Goal: Check status: Check status

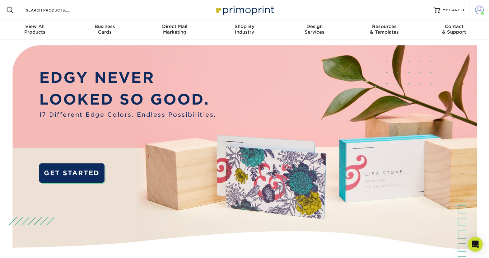
click at [478, 14] on span at bounding box center [479, 10] width 9 height 9
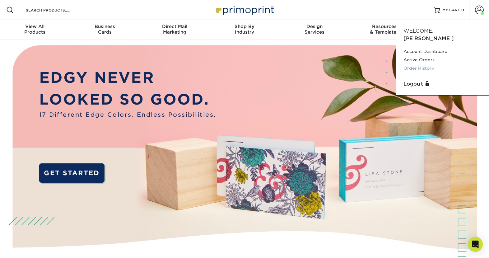
click at [426, 64] on link "Order History" at bounding box center [442, 68] width 78 height 8
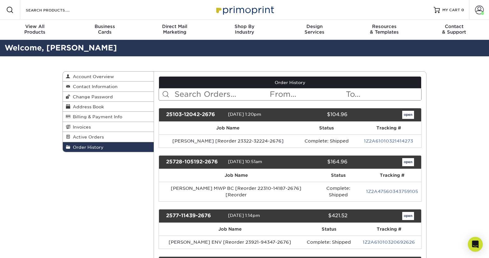
click at [212, 90] on input "text" at bounding box center [221, 94] width 95 height 12
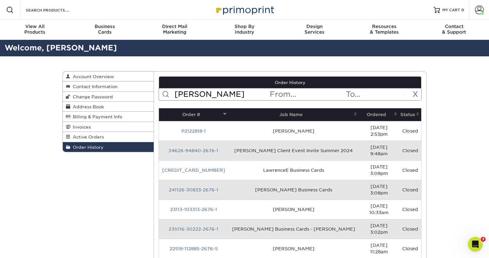
type input "[PERSON_NAME]"
